Goal: Information Seeking & Learning: Learn about a topic

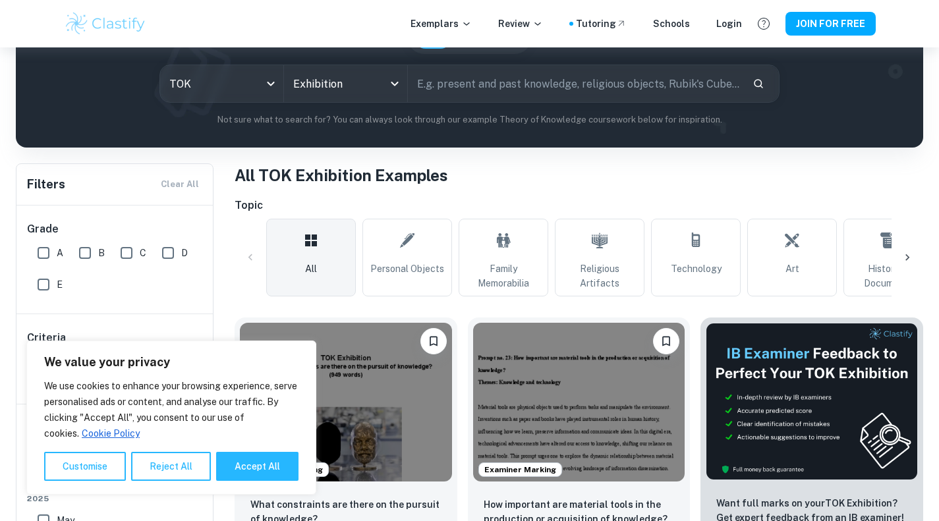
scroll to position [235, 0]
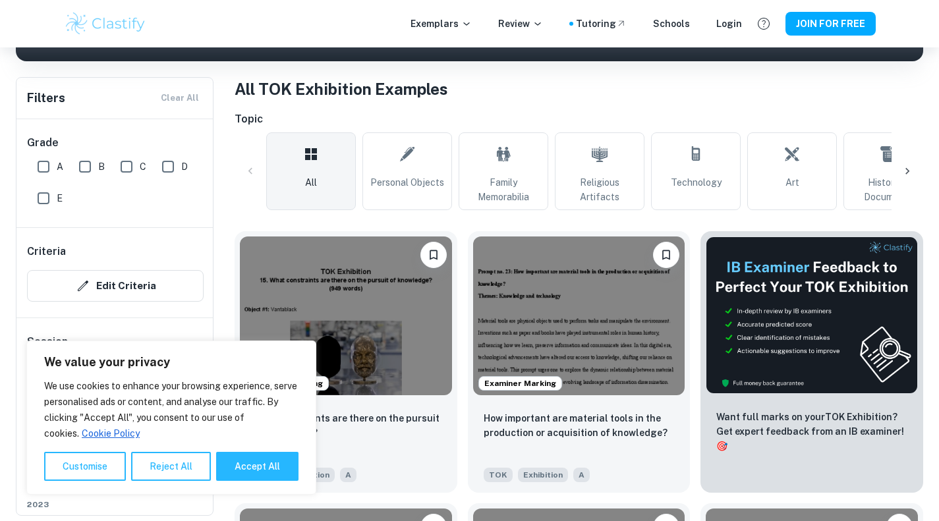
click at [248, 465] on button "Accept All" at bounding box center [257, 466] width 82 height 29
checkbox input "true"
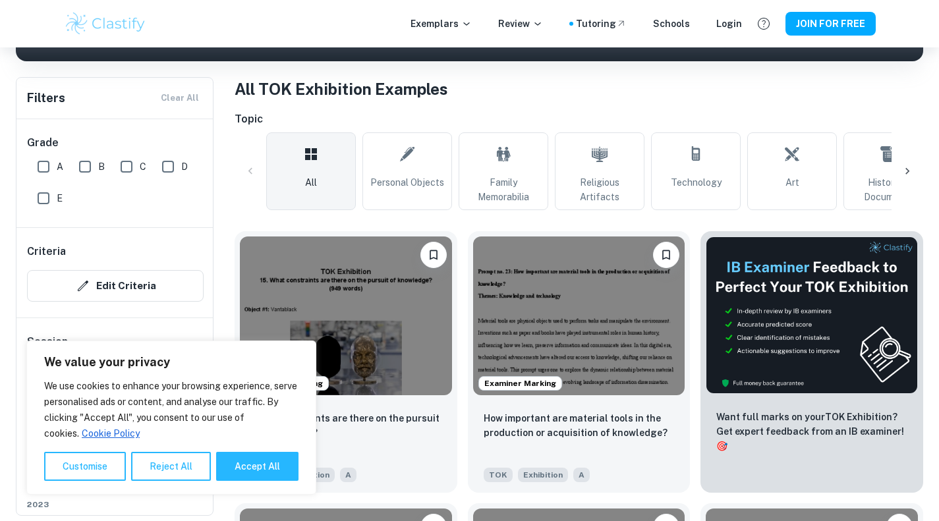
checkbox input "true"
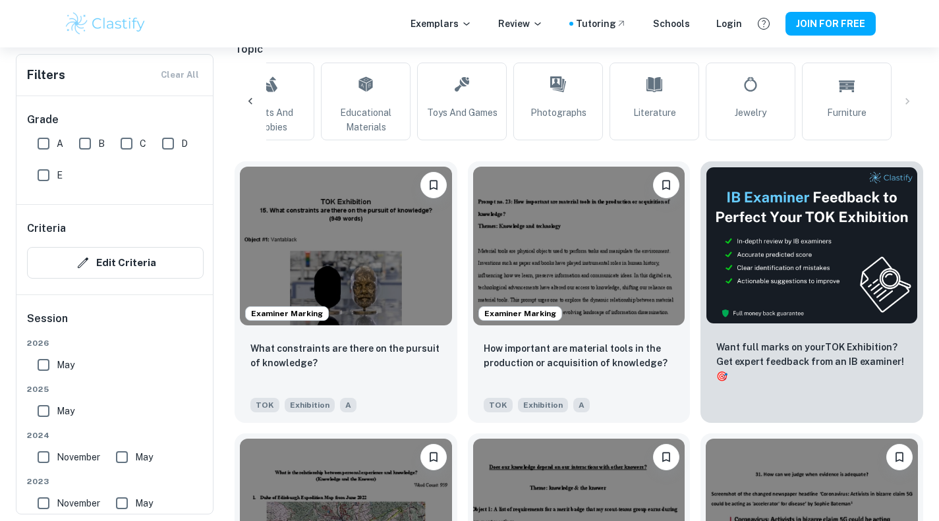
scroll to position [196, 0]
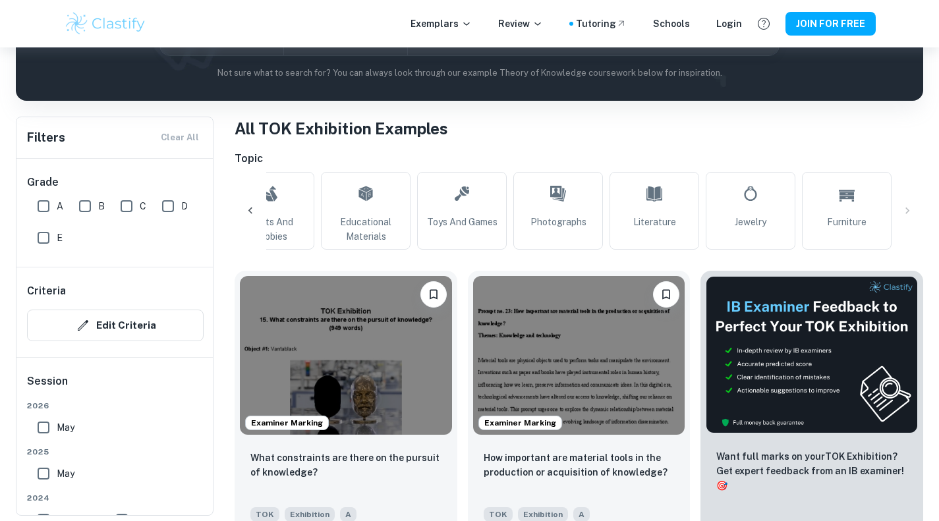
click at [48, 212] on input "A" at bounding box center [43, 206] width 26 height 26
checkbox input "true"
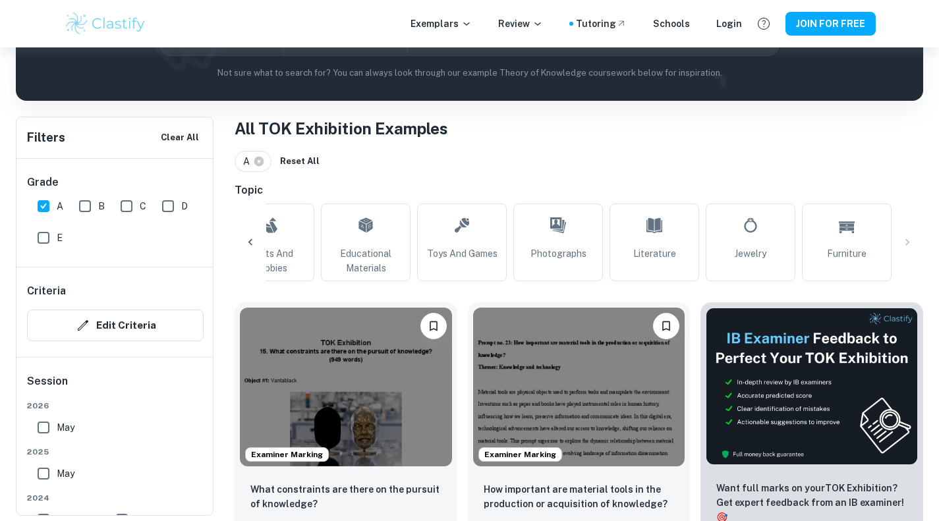
scroll to position [246, 0]
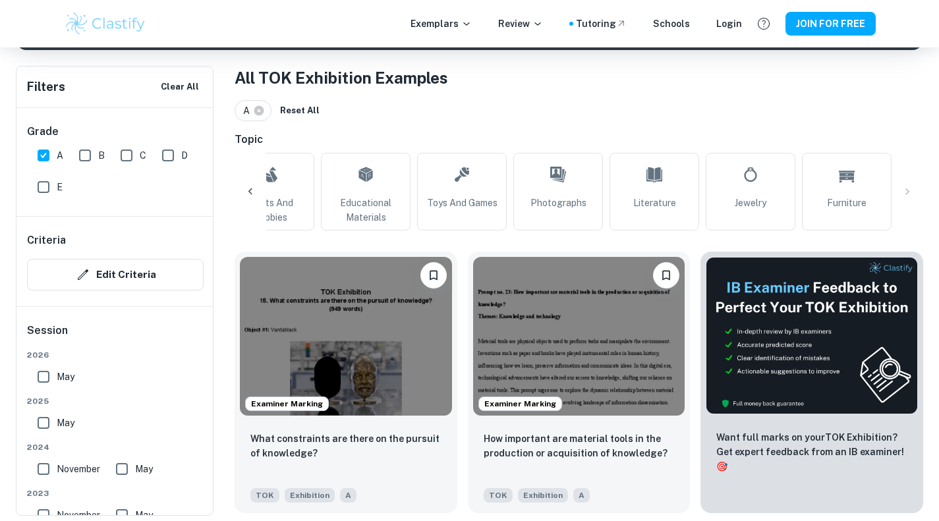
click at [372, 374] on img at bounding box center [346, 336] width 212 height 159
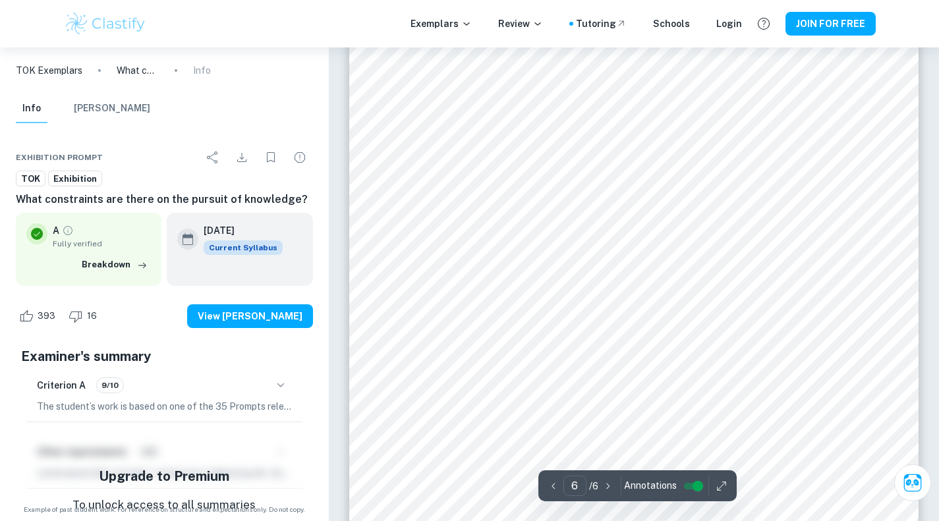
scroll to position [3828, 0]
type input "1"
click at [80, 181] on span "Exhibition" at bounding box center [75, 179] width 53 height 13
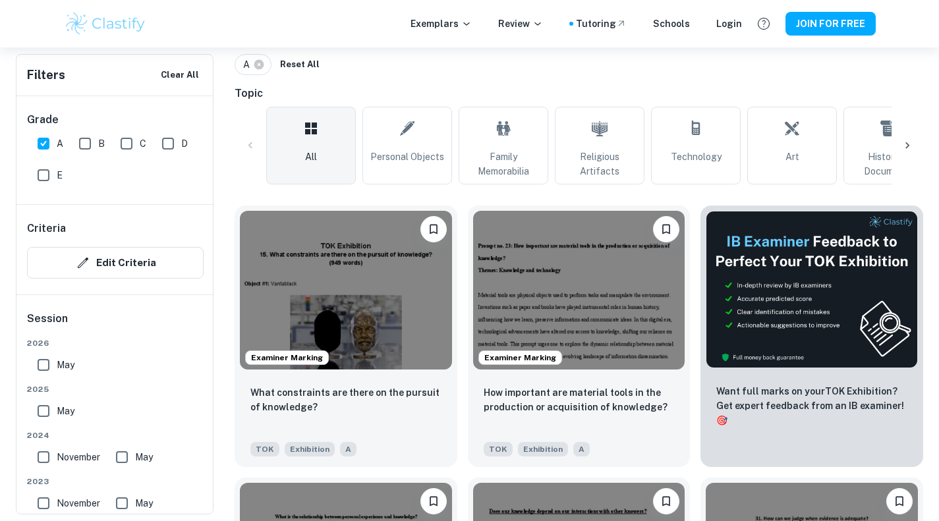
scroll to position [307, 0]
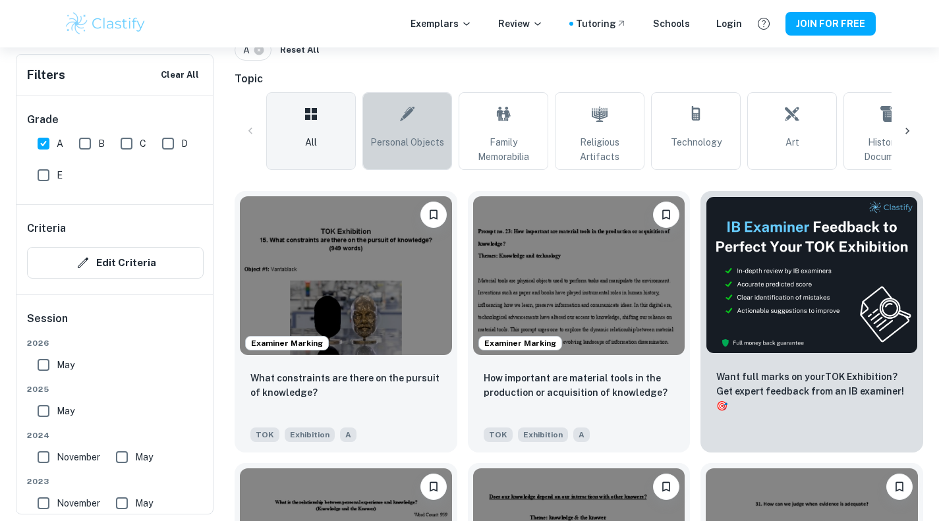
click at [440, 146] on span "Personal Objects" at bounding box center [407, 142] width 74 height 14
type input "Personal Objects"
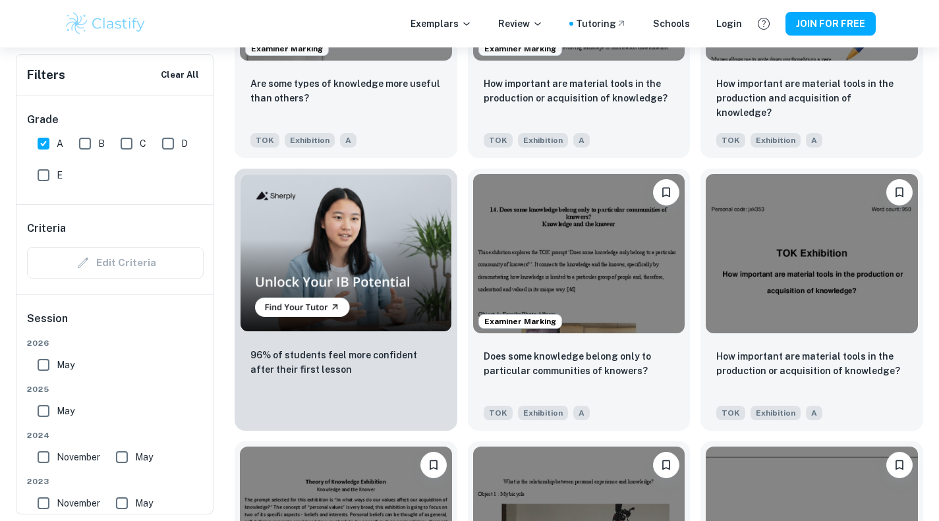
scroll to position [875, 0]
